Goal: Task Accomplishment & Management: Manage account settings

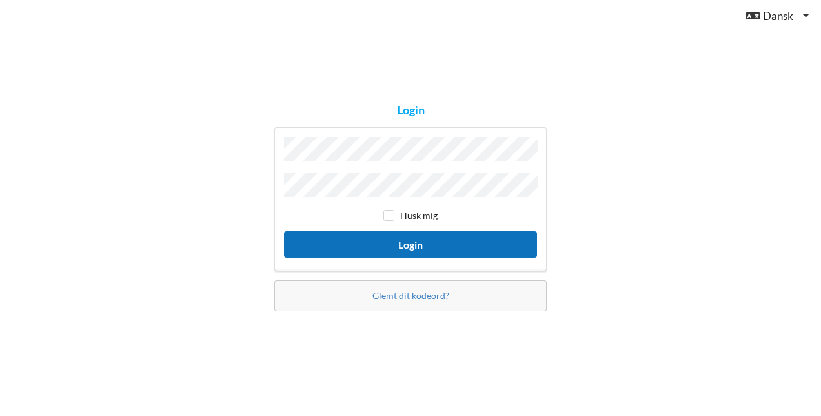
click at [439, 245] on button "Login" at bounding box center [410, 244] width 253 height 26
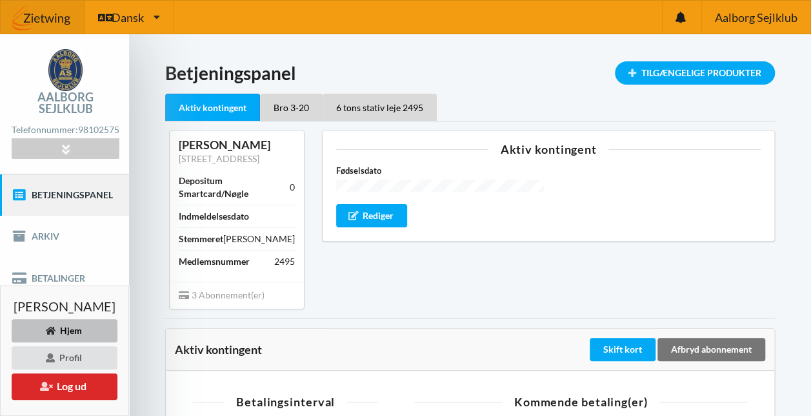
click at [66, 211] on link "Betjeningspanel" at bounding box center [64, 194] width 129 height 41
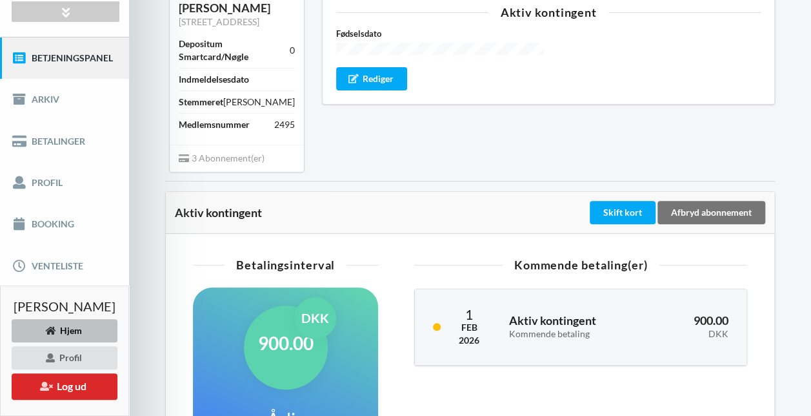
scroll to position [136, 0]
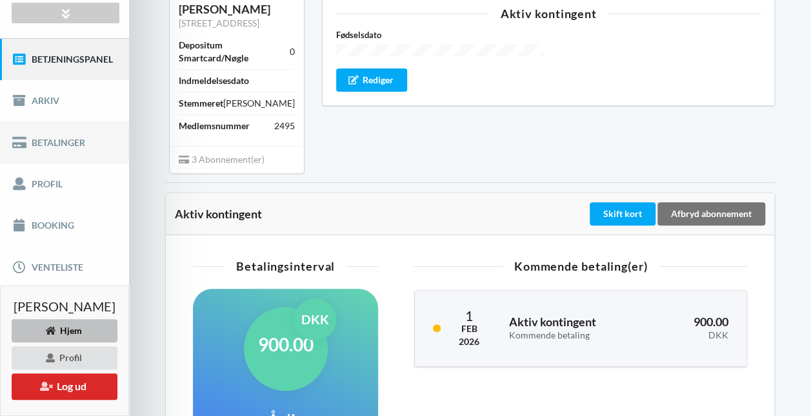
click at [68, 144] on link "Betalinger" at bounding box center [64, 141] width 129 height 41
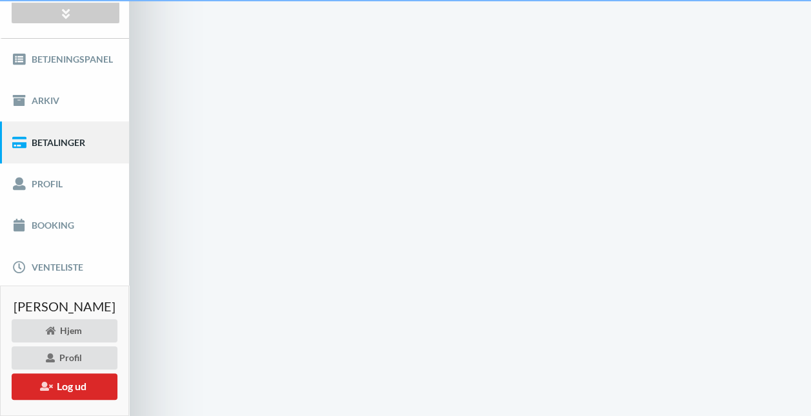
scroll to position [15, 0]
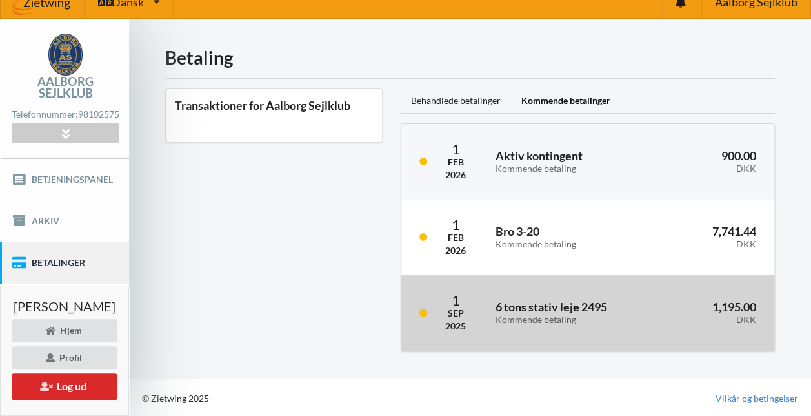
click at [568, 316] on div "Kommende betaling" at bounding box center [574, 319] width 156 height 11
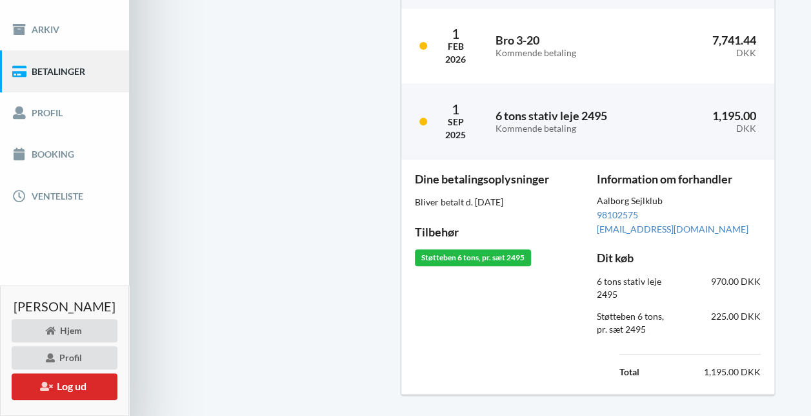
scroll to position [215, 0]
